Goal: Transaction & Acquisition: Purchase product/service

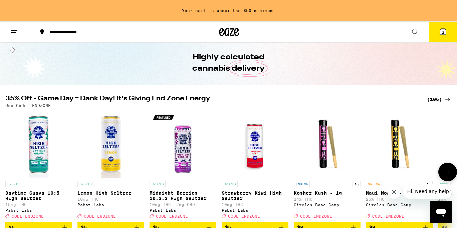
scroll to position [38, 0]
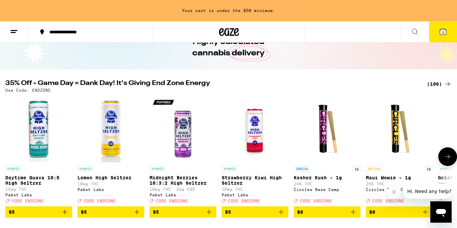
click at [442, 160] on button at bounding box center [447, 157] width 19 height 19
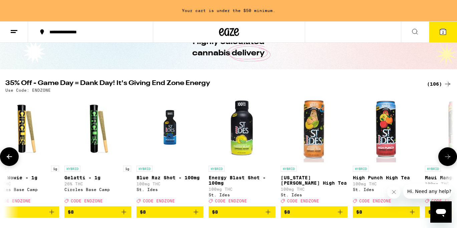
click at [443, 160] on button at bounding box center [447, 157] width 19 height 19
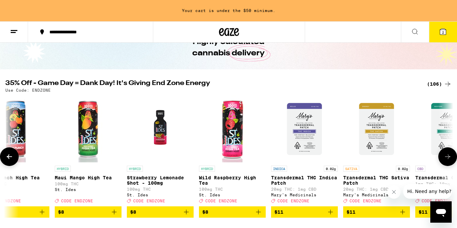
scroll to position [0, 747]
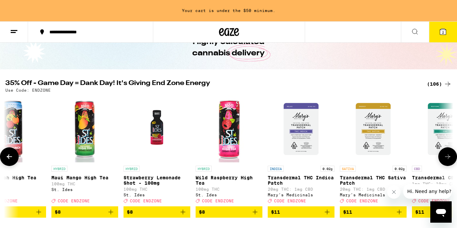
click at [443, 161] on button at bounding box center [447, 157] width 19 height 19
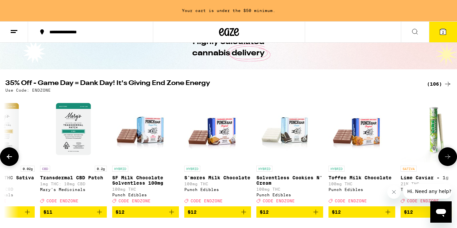
scroll to position [0, 1121]
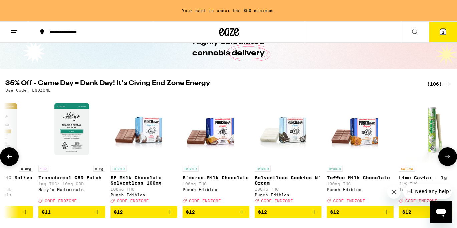
click at [443, 161] on button at bounding box center [447, 157] width 19 height 19
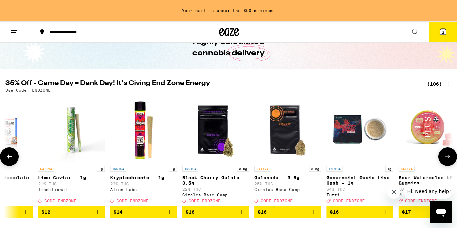
scroll to position [0, 1495]
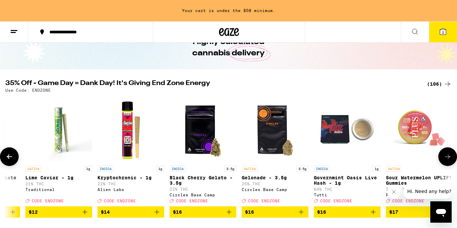
click at [443, 161] on button at bounding box center [447, 157] width 19 height 19
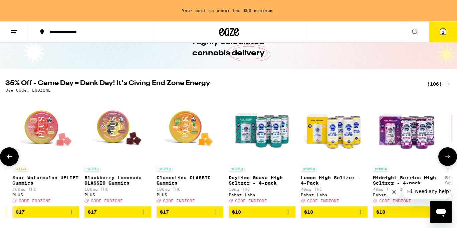
click at [443, 161] on button at bounding box center [447, 157] width 19 height 19
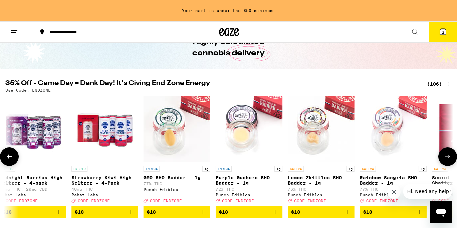
click at [444, 161] on icon at bounding box center [448, 157] width 8 height 8
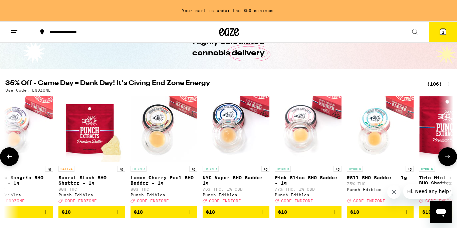
click at [444, 161] on icon at bounding box center [448, 157] width 8 height 8
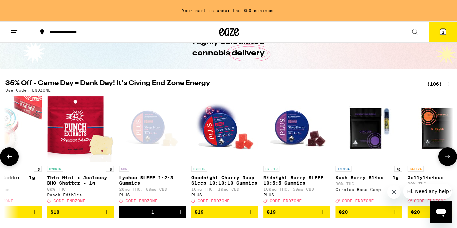
scroll to position [0, 2989]
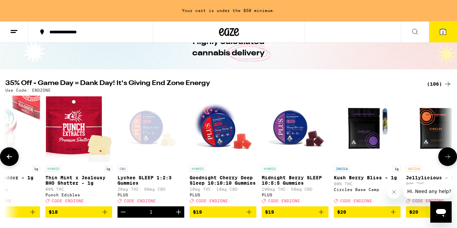
click at [444, 161] on icon at bounding box center [448, 157] width 8 height 8
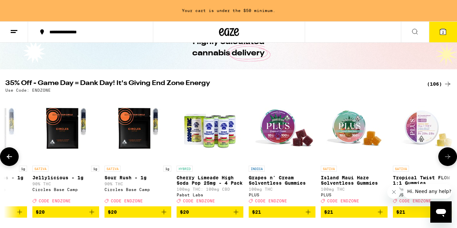
click at [444, 161] on icon at bounding box center [448, 157] width 8 height 8
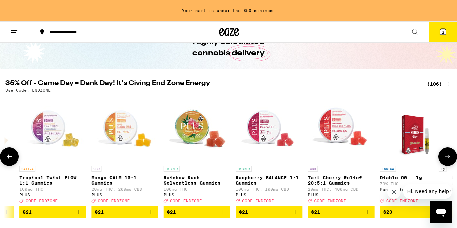
click at [444, 161] on icon at bounding box center [448, 157] width 8 height 8
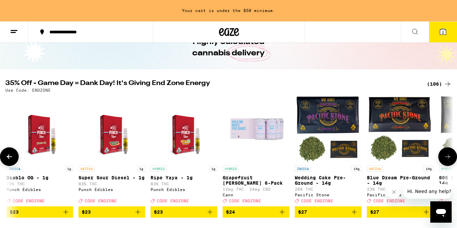
click at [444, 161] on icon at bounding box center [448, 157] width 8 height 8
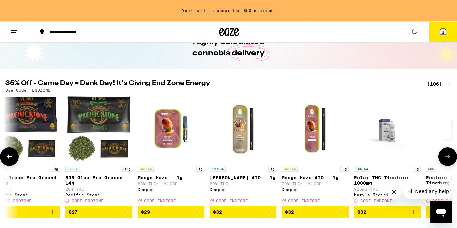
click at [444, 161] on icon at bounding box center [448, 157] width 8 height 8
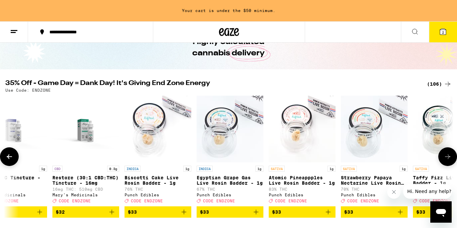
click at [444, 161] on icon at bounding box center [448, 157] width 8 height 8
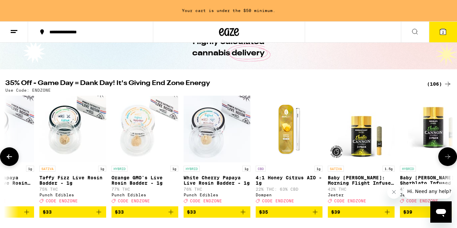
click at [444, 161] on icon at bounding box center [448, 157] width 8 height 8
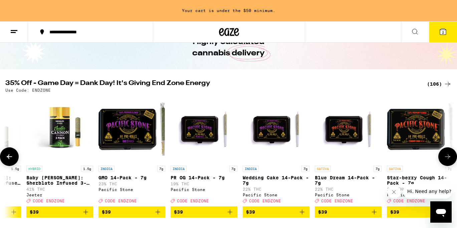
click at [444, 161] on icon at bounding box center [448, 157] width 8 height 8
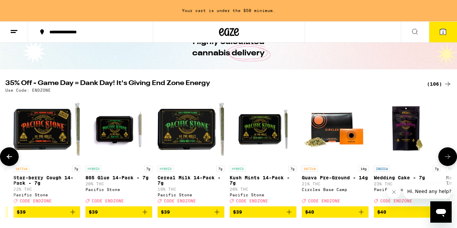
click at [444, 161] on icon at bounding box center [448, 157] width 8 height 8
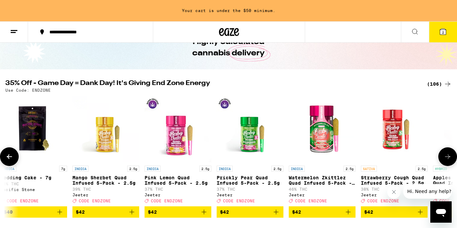
click at [445, 161] on icon at bounding box center [448, 157] width 8 height 8
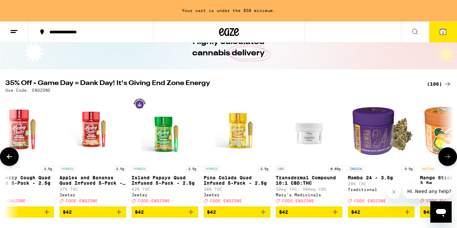
click at [444, 161] on icon at bounding box center [448, 157] width 8 height 8
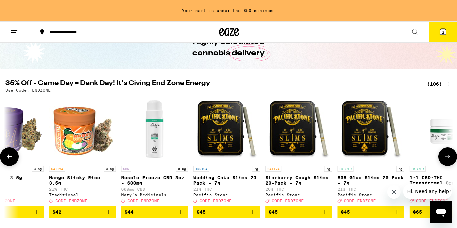
click at [444, 161] on icon at bounding box center [448, 157] width 8 height 8
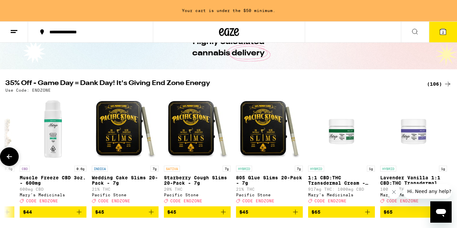
scroll to position [0, 7199]
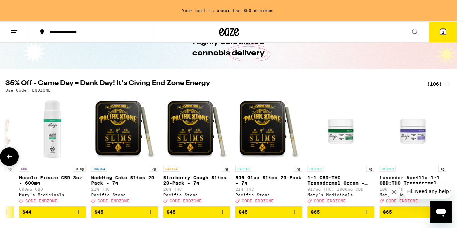
click at [444, 162] on div at bounding box center [447, 157] width 19 height 19
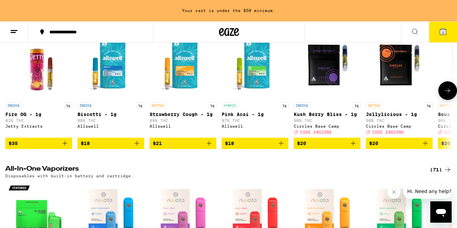
scroll to position [879, 0]
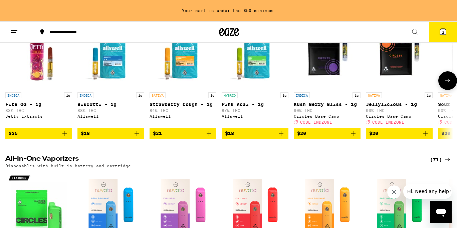
click at [448, 85] on icon at bounding box center [448, 81] width 8 height 8
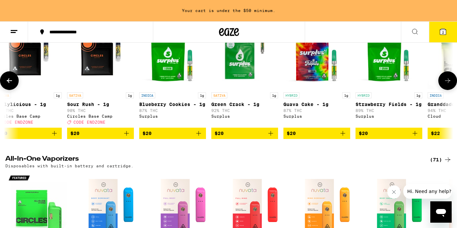
scroll to position [0, 374]
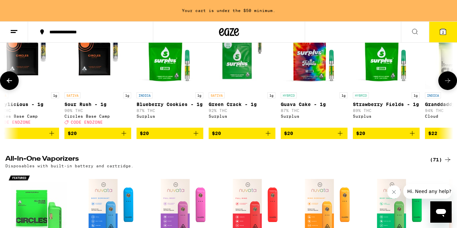
click at [448, 85] on icon at bounding box center [448, 81] width 8 height 8
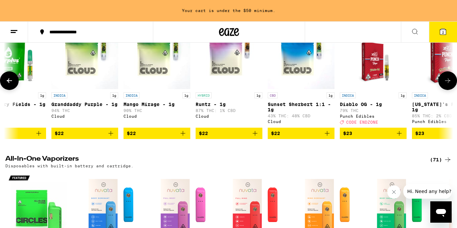
click at [449, 90] on button at bounding box center [447, 80] width 19 height 19
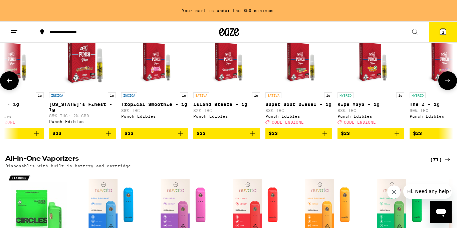
scroll to position [0, 1121]
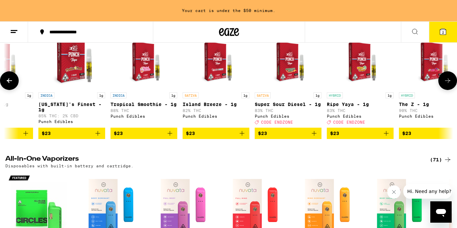
click at [450, 90] on button at bounding box center [447, 80] width 19 height 19
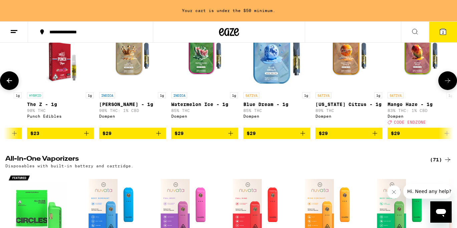
scroll to position [0, 1495]
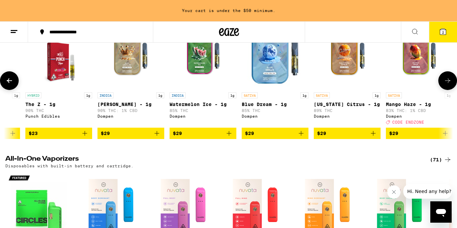
click at [442, 90] on button at bounding box center [447, 80] width 19 height 19
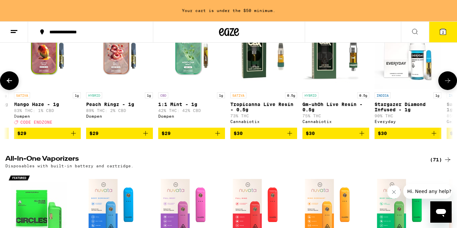
scroll to position [0, 1868]
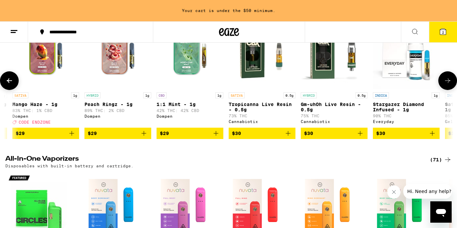
click at [448, 83] on icon at bounding box center [447, 80] width 5 height 5
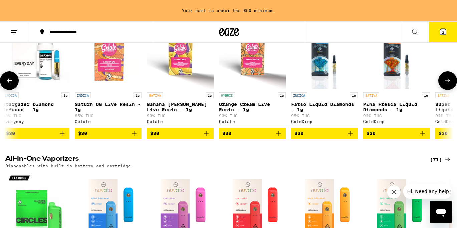
scroll to position [0, 2242]
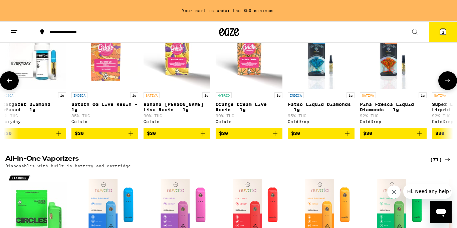
click at [450, 85] on icon at bounding box center [448, 81] width 8 height 8
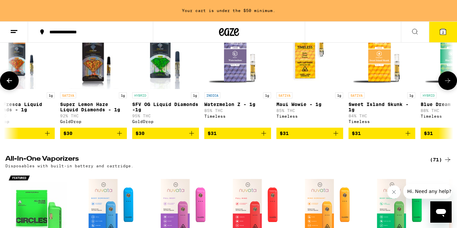
scroll to position [0, 2615]
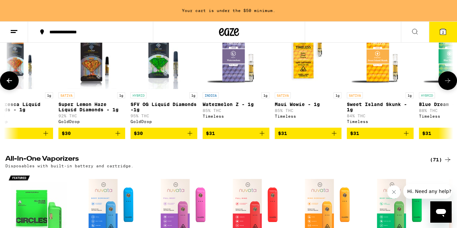
click at [450, 85] on icon at bounding box center [448, 81] width 8 height 8
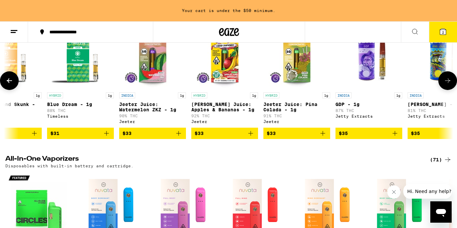
scroll to position [0, 2989]
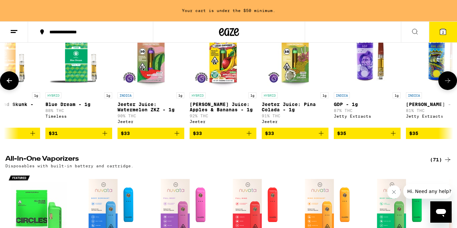
click at [11, 85] on icon at bounding box center [9, 81] width 8 height 8
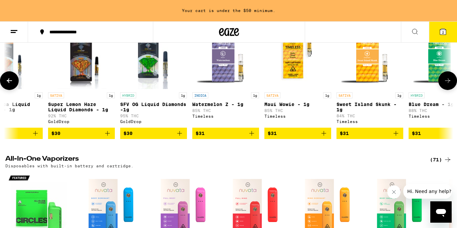
scroll to position [0, 2615]
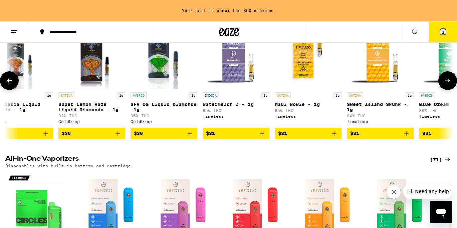
click at [448, 85] on icon at bounding box center [448, 81] width 8 height 8
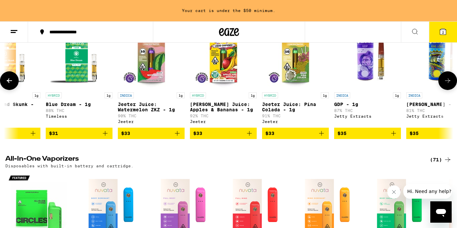
scroll to position [0, 2989]
click at [449, 83] on icon at bounding box center [447, 80] width 5 height 5
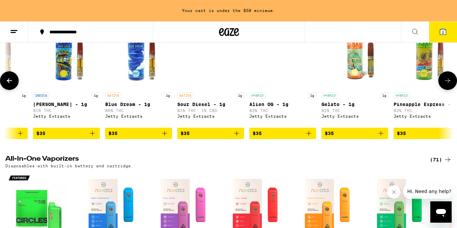
scroll to position [0, 3363]
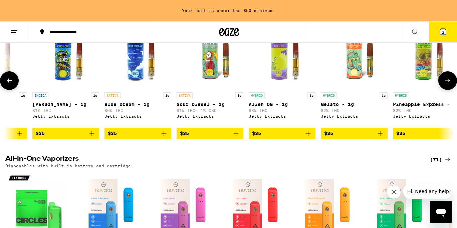
click at [449, 85] on icon at bounding box center [448, 81] width 8 height 8
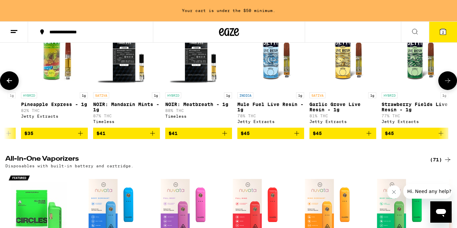
scroll to position [0, 3736]
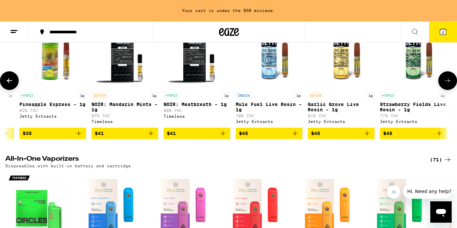
click at [7, 83] on icon at bounding box center [9, 80] width 5 height 5
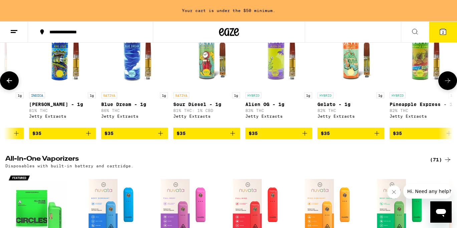
scroll to position [0, 3363]
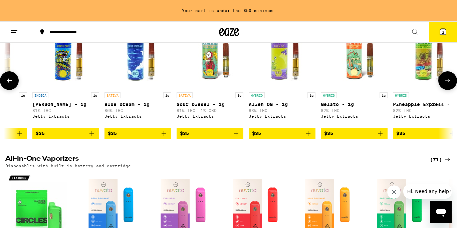
click at [452, 90] on button at bounding box center [447, 80] width 19 height 19
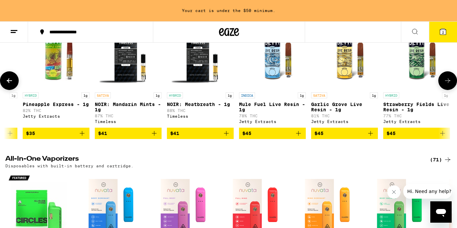
scroll to position [0, 3736]
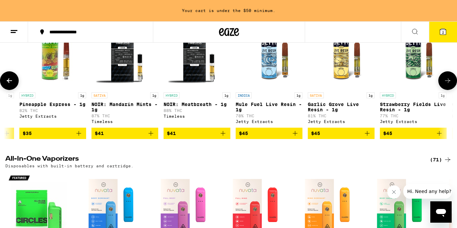
click at [452, 90] on button at bounding box center [447, 80] width 19 height 19
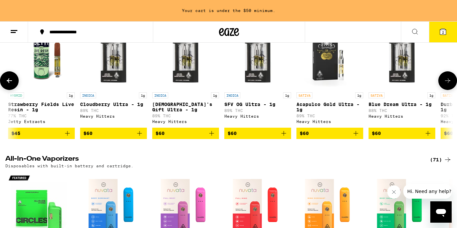
scroll to position [0, 4110]
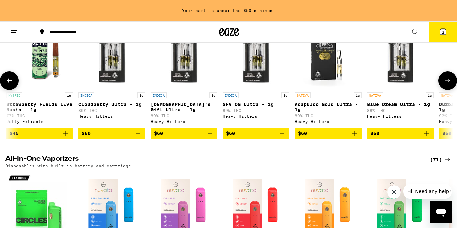
click at [453, 90] on button at bounding box center [447, 80] width 19 height 19
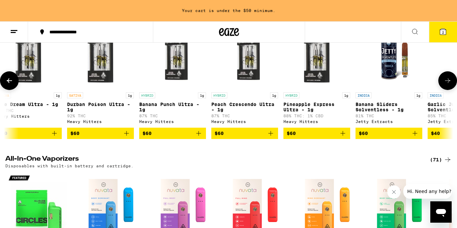
scroll to position [0, 4484]
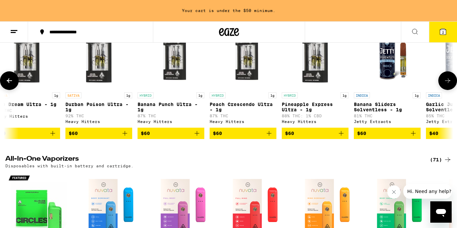
click at [454, 90] on button at bounding box center [447, 80] width 19 height 19
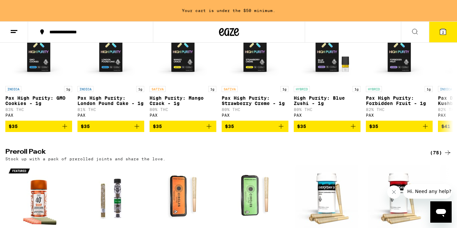
scroll to position [1331, 0]
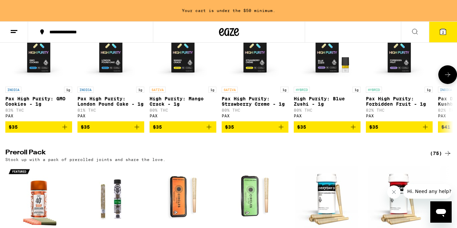
click at [441, 84] on button at bounding box center [447, 74] width 19 height 19
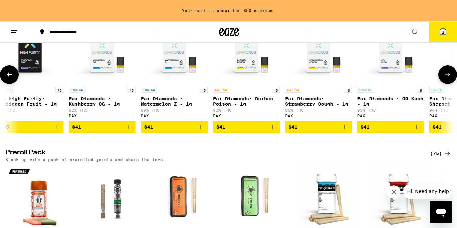
scroll to position [0, 374]
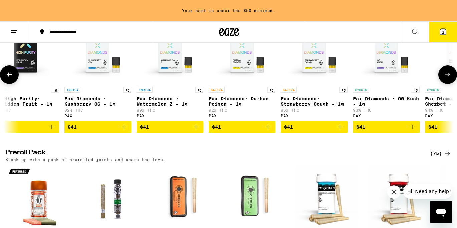
click at [447, 79] on icon at bounding box center [448, 75] width 8 height 8
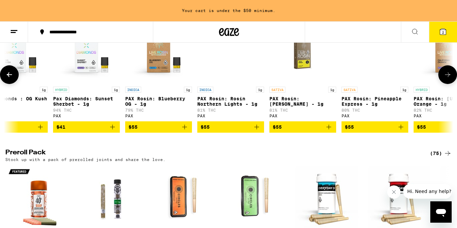
scroll to position [0, 747]
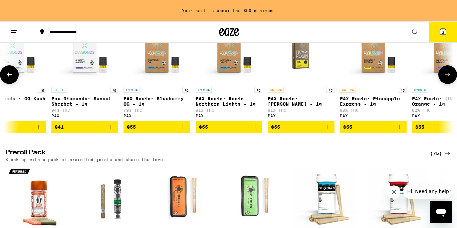
click at [445, 84] on div at bounding box center [447, 74] width 19 height 19
click at [447, 79] on icon at bounding box center [448, 75] width 8 height 8
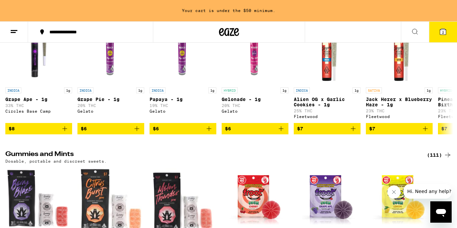
scroll to position [1627, 0]
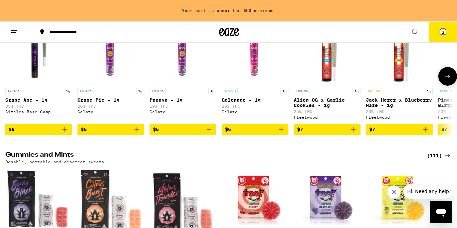
click at [447, 80] on icon at bounding box center [448, 76] width 8 height 8
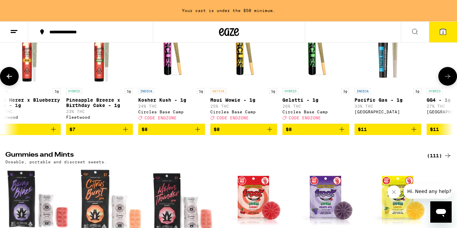
scroll to position [0, 374]
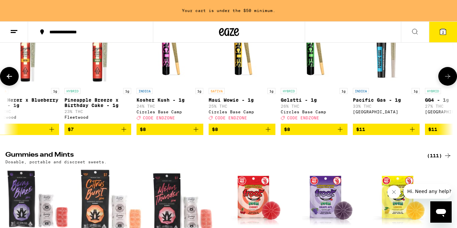
click at [448, 80] on icon at bounding box center [448, 76] width 8 height 8
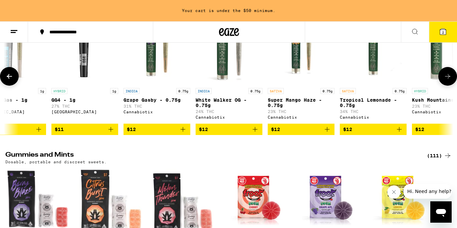
click at [448, 79] on icon at bounding box center [447, 76] width 5 height 5
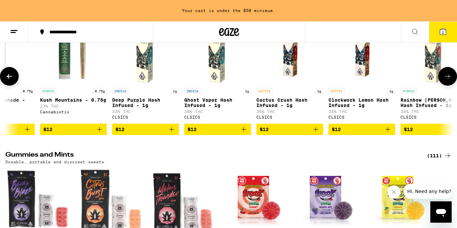
scroll to position [0, 1121]
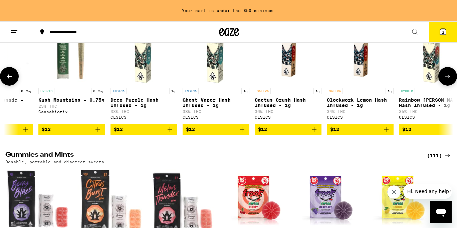
click at [449, 79] on icon at bounding box center [447, 76] width 5 height 5
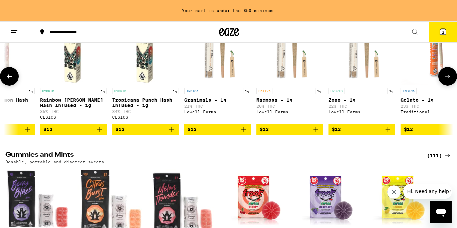
scroll to position [0, 1495]
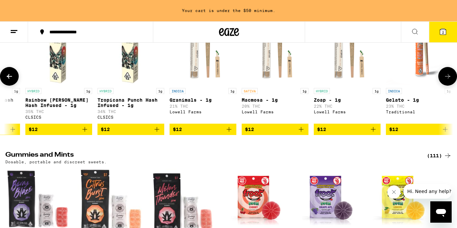
click at [449, 79] on icon at bounding box center [447, 76] width 5 height 5
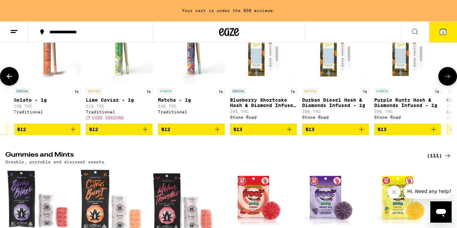
scroll to position [0, 1868]
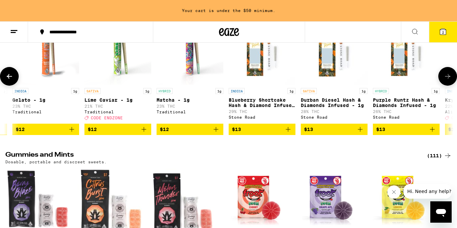
click at [449, 79] on icon at bounding box center [447, 76] width 5 height 5
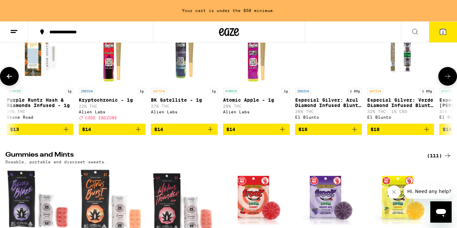
scroll to position [0, 2242]
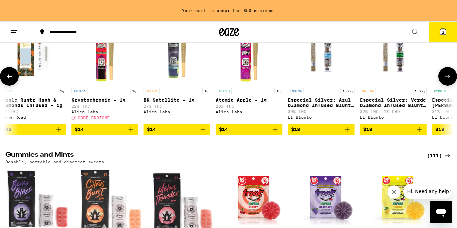
click at [449, 79] on icon at bounding box center [447, 76] width 5 height 5
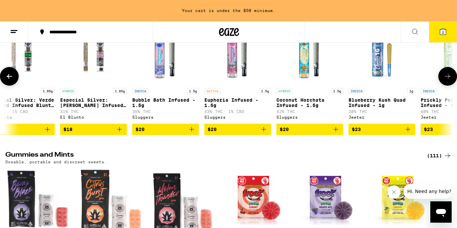
scroll to position [0, 2615]
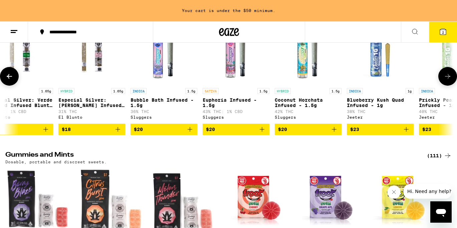
click at [449, 79] on icon at bounding box center [447, 76] width 5 height 5
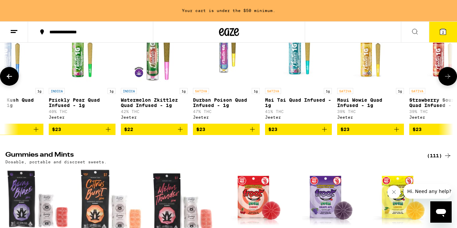
scroll to position [0, 2989]
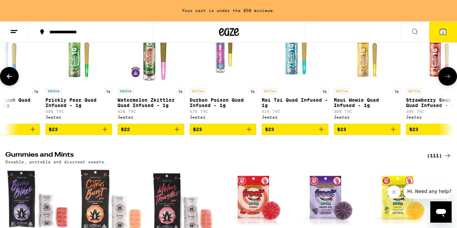
click at [449, 79] on icon at bounding box center [447, 76] width 5 height 5
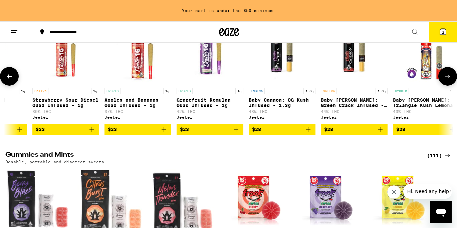
click at [449, 80] on icon at bounding box center [448, 76] width 8 height 8
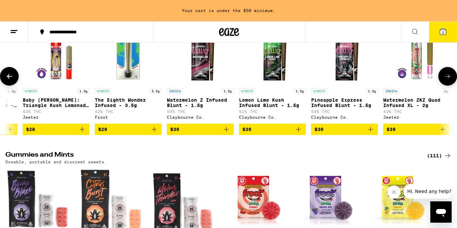
scroll to position [0, 3736]
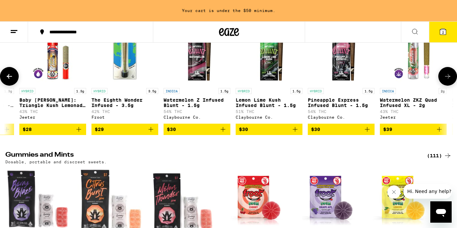
click at [449, 80] on icon at bounding box center [448, 76] width 8 height 8
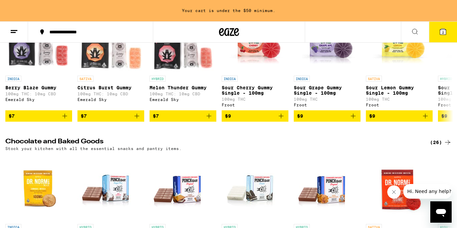
scroll to position [1790, 0]
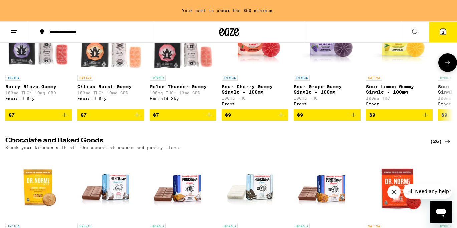
click at [447, 67] on icon at bounding box center [448, 63] width 8 height 8
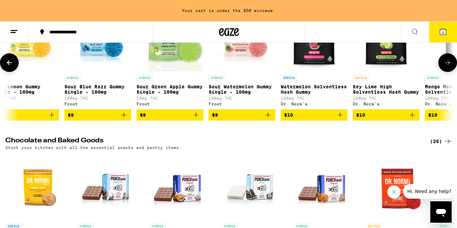
click at [448, 67] on icon at bounding box center [448, 63] width 8 height 8
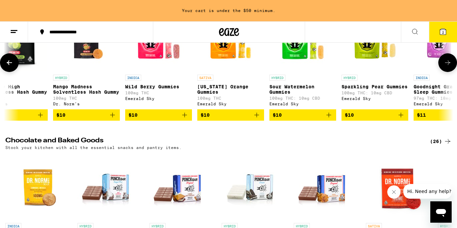
scroll to position [0, 747]
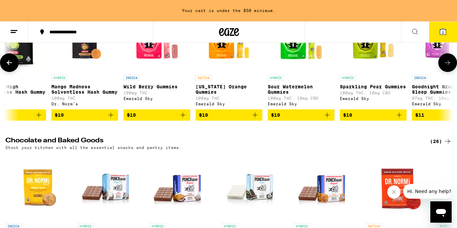
click at [448, 67] on icon at bounding box center [448, 63] width 8 height 8
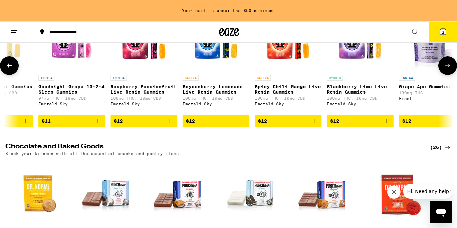
click at [448, 70] on icon at bounding box center [448, 66] width 8 height 8
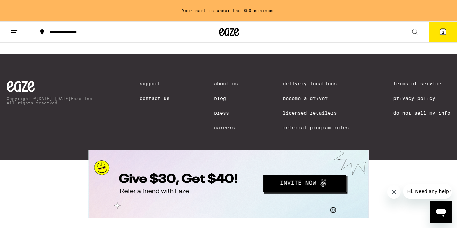
scroll to position [2845, 0]
